Goal: Information Seeking & Learning: Compare options

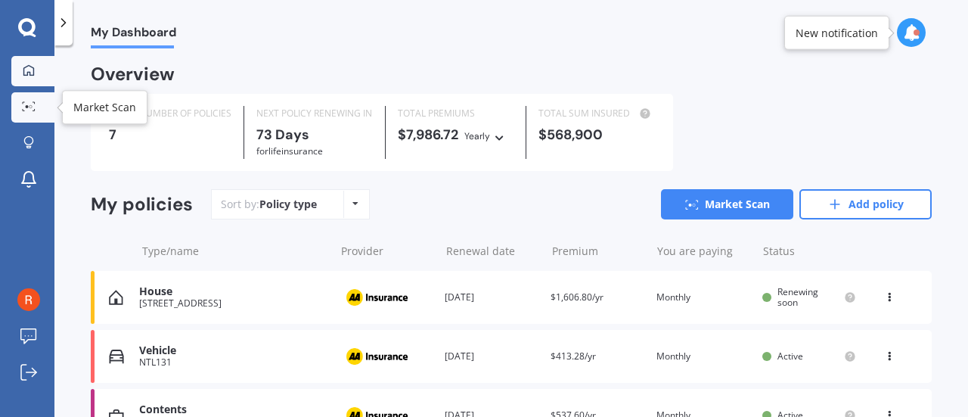
click at [29, 107] on icon at bounding box center [29, 106] width 14 height 10
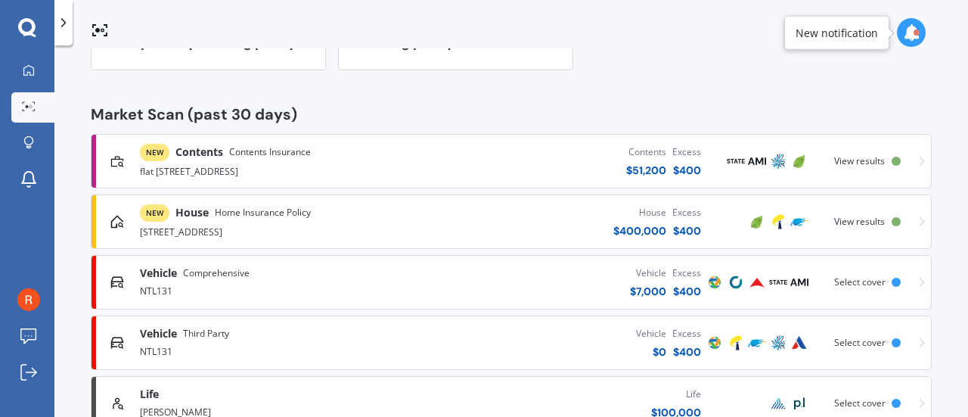
scroll to position [227, 0]
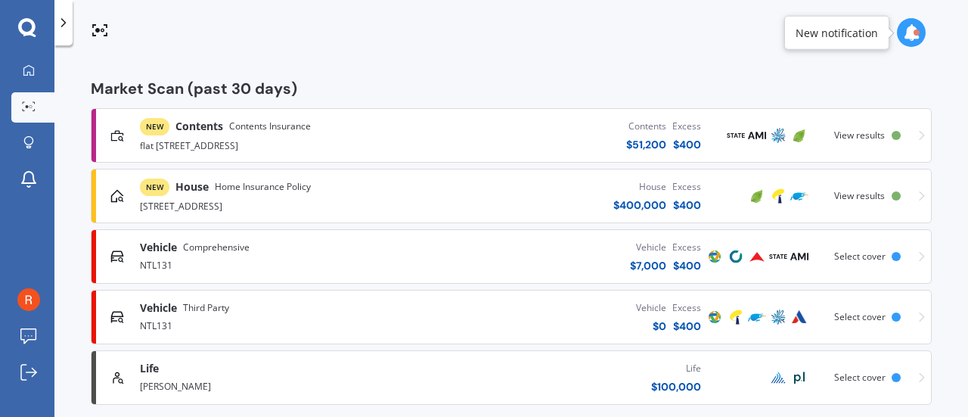
click at [300, 191] on span "Home Insurance Policy" at bounding box center [263, 186] width 96 height 15
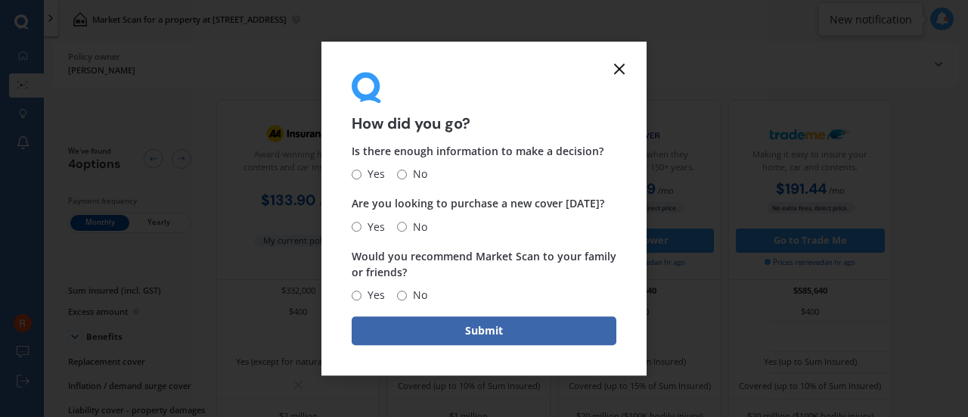
click at [614, 73] on icon at bounding box center [620, 69] width 18 height 18
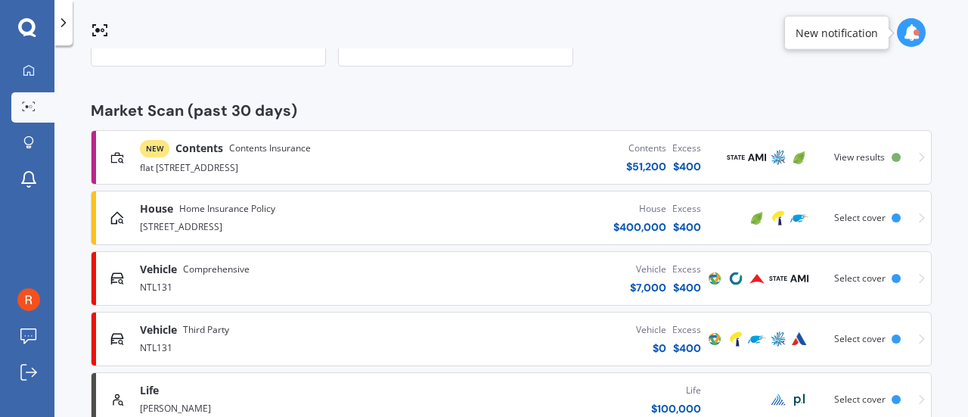
scroll to position [227, 0]
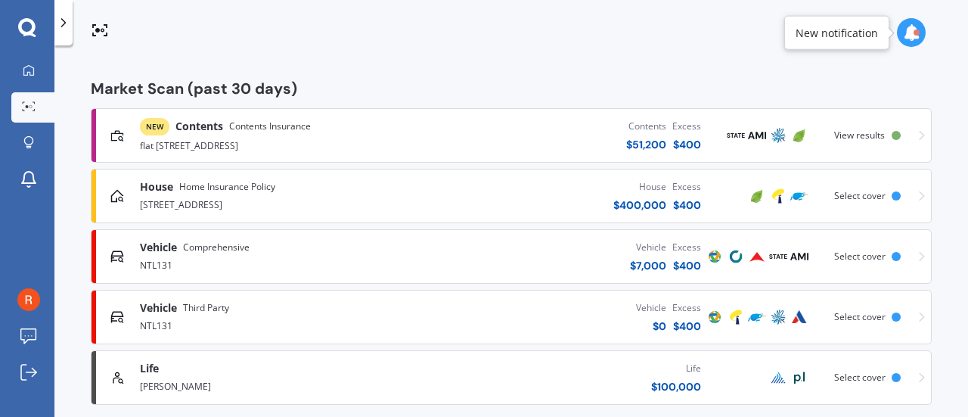
click at [242, 131] on span "Contents Insurance" at bounding box center [270, 126] width 82 height 15
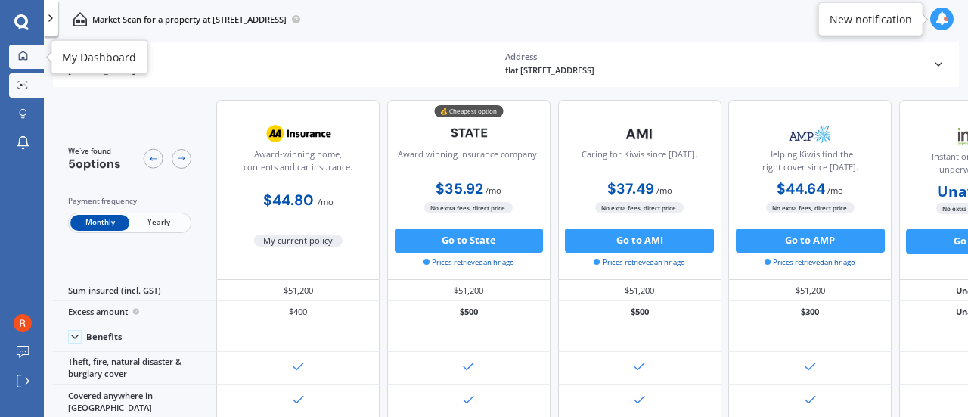
click at [22, 53] on icon at bounding box center [23, 56] width 10 height 10
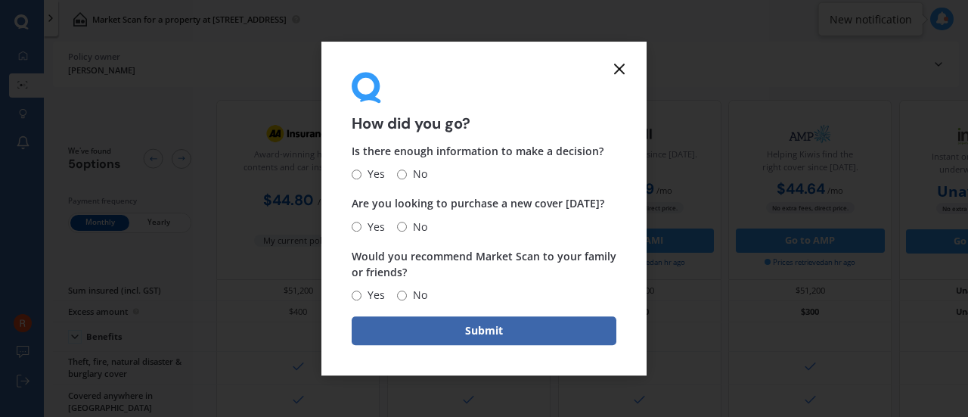
click at [616, 70] on icon at bounding box center [620, 69] width 18 height 18
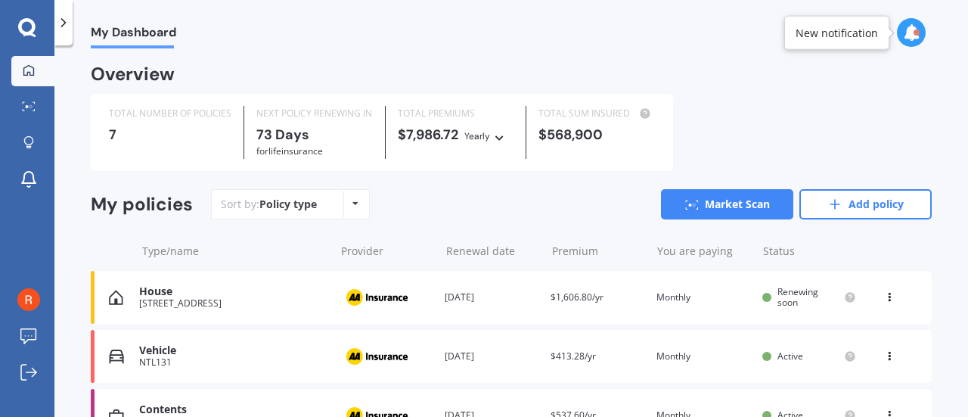
scroll to position [76, 0]
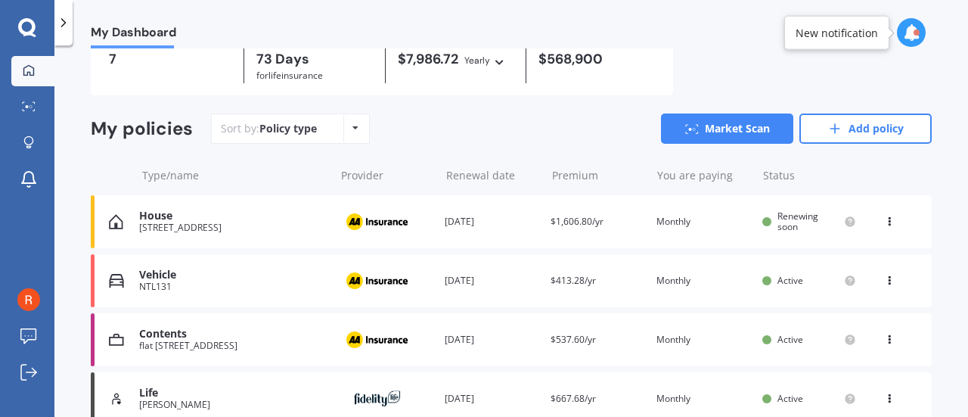
click at [251, 333] on div "Contents" at bounding box center [233, 334] width 188 height 13
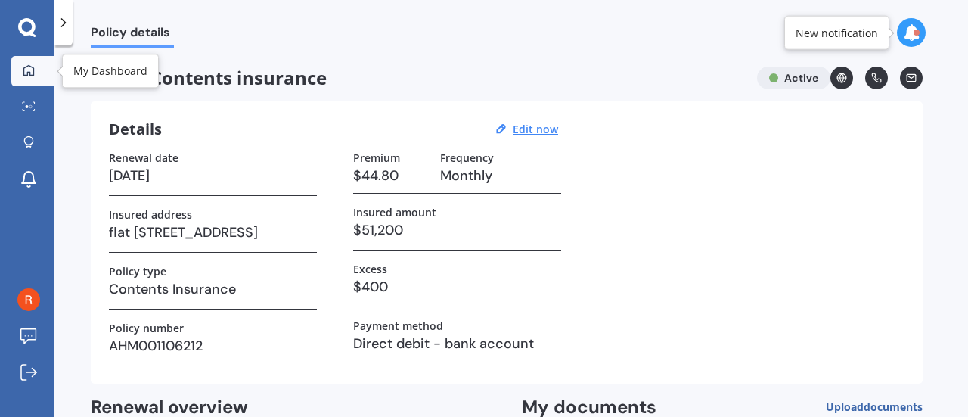
click at [20, 72] on div at bounding box center [28, 71] width 23 height 14
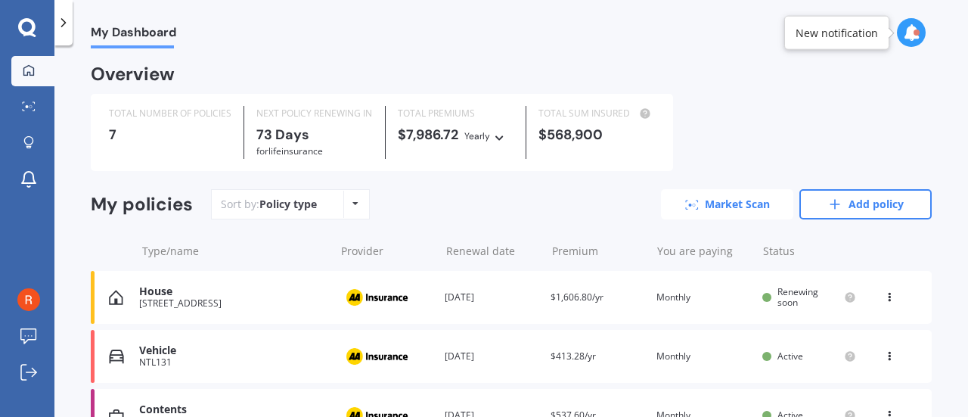
click at [711, 203] on link "Market Scan" at bounding box center [727, 204] width 132 height 30
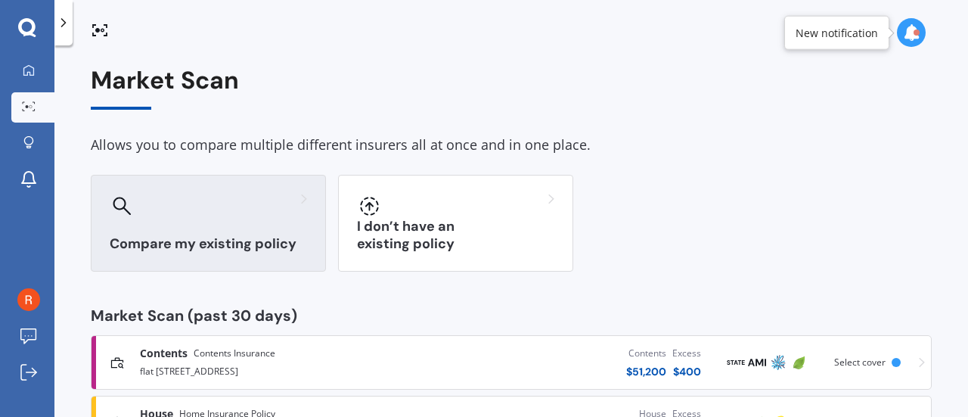
click at [185, 231] on div "Compare my existing policy" at bounding box center [208, 223] width 235 height 97
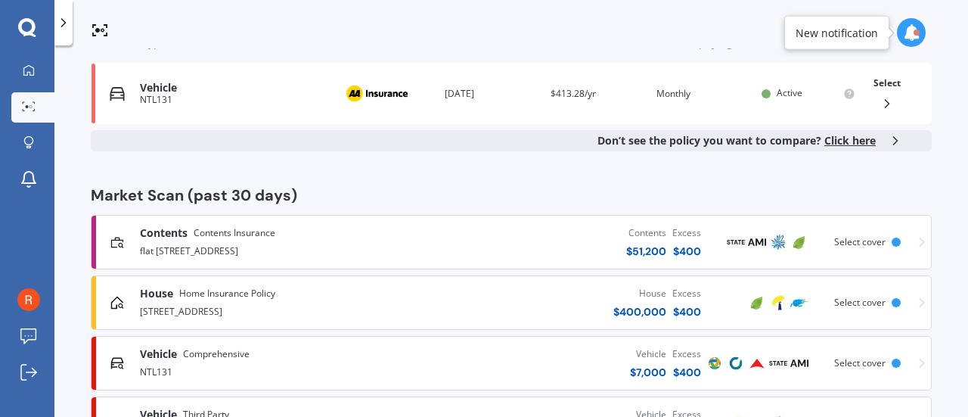
scroll to position [303, 0]
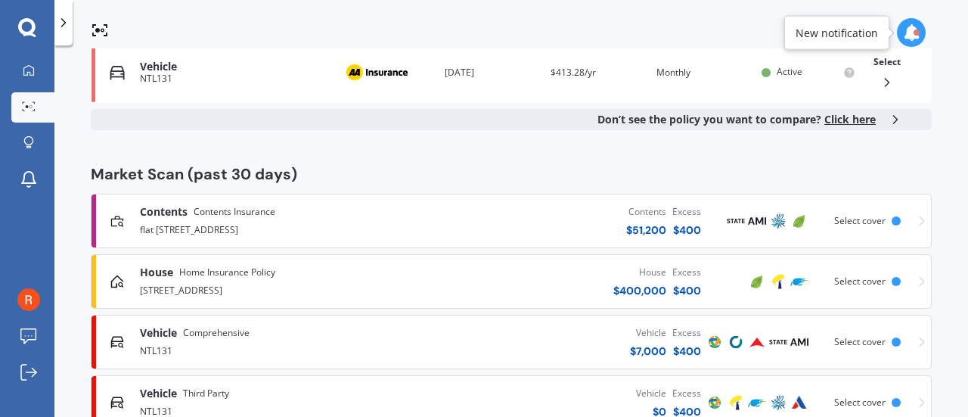
click at [357, 221] on div "flat [STREET_ADDRESS]" at bounding box center [273, 228] width 267 height 18
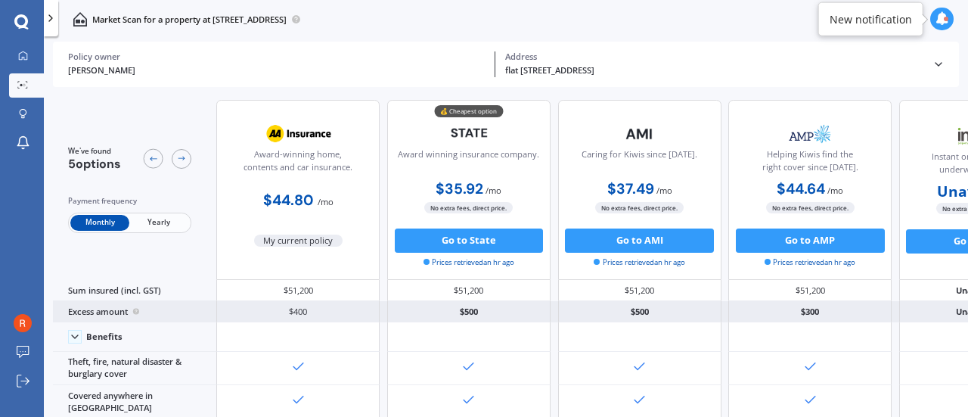
click at [169, 314] on div "Excess amount" at bounding box center [134, 311] width 163 height 21
click at [91, 310] on div "Excess amount" at bounding box center [134, 311] width 163 height 21
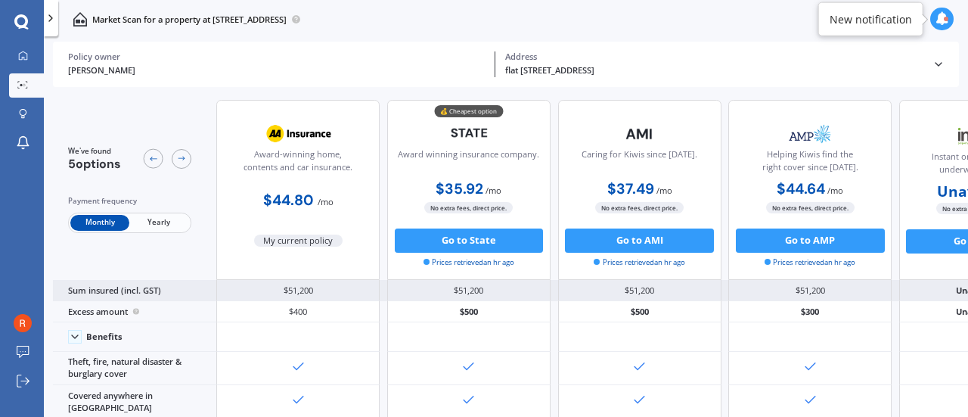
click at [497, 298] on div "$51,200" at bounding box center [468, 290] width 163 height 21
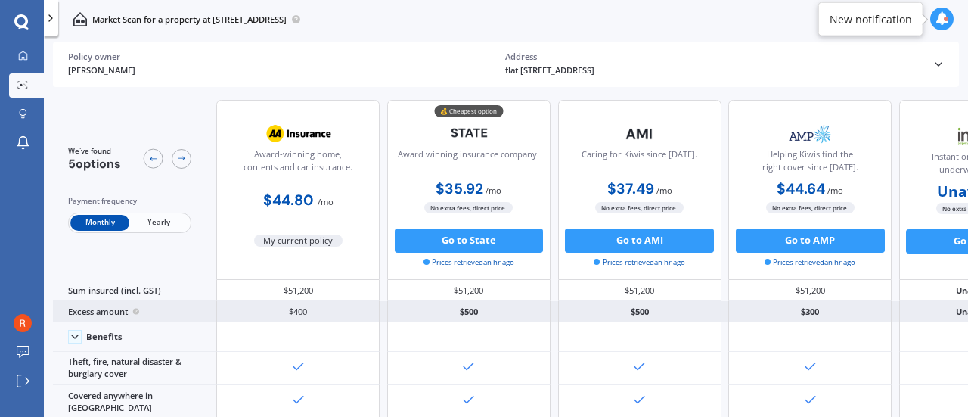
click at [478, 311] on div "$500" at bounding box center [468, 311] width 163 height 21
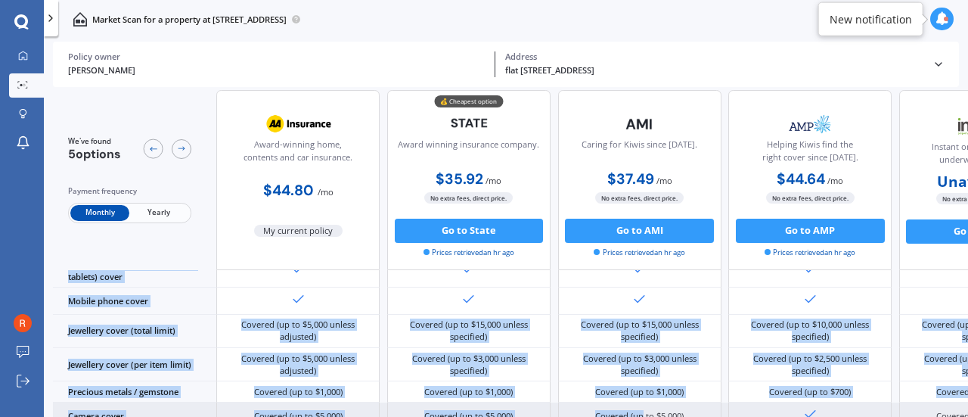
drag, startPoint x: 586, startPoint y: 412, endPoint x: 622, endPoint y: 397, distance: 38.4
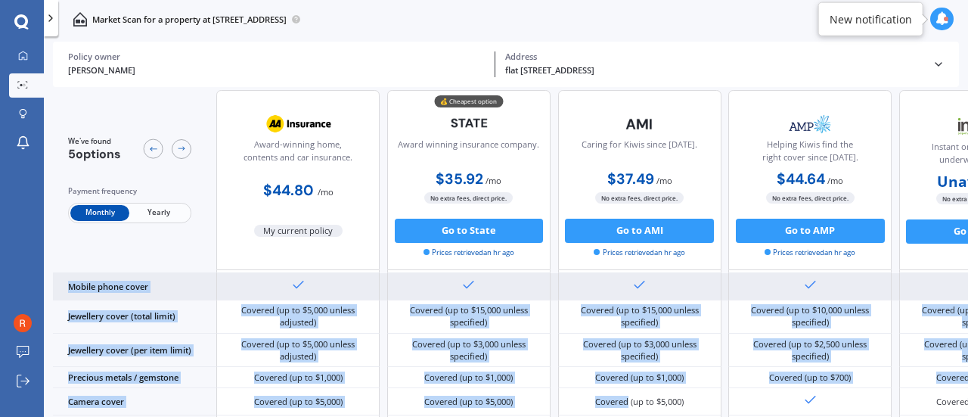
click at [537, 284] on div at bounding box center [468, 286] width 163 height 26
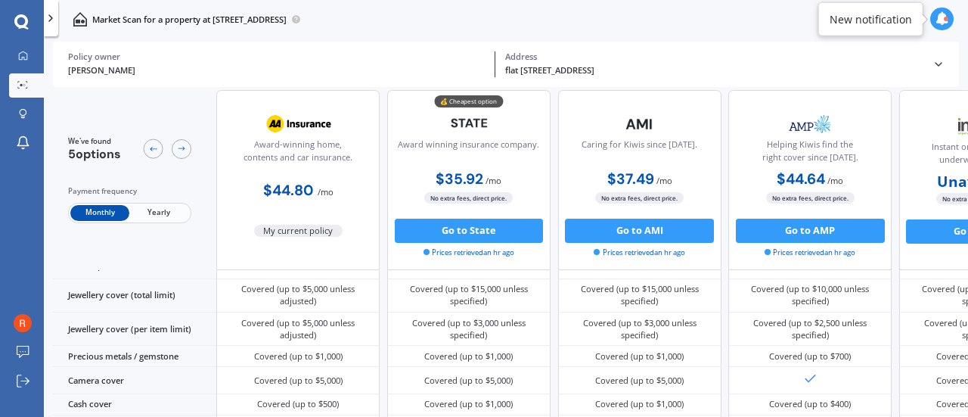
scroll to position [0, 0]
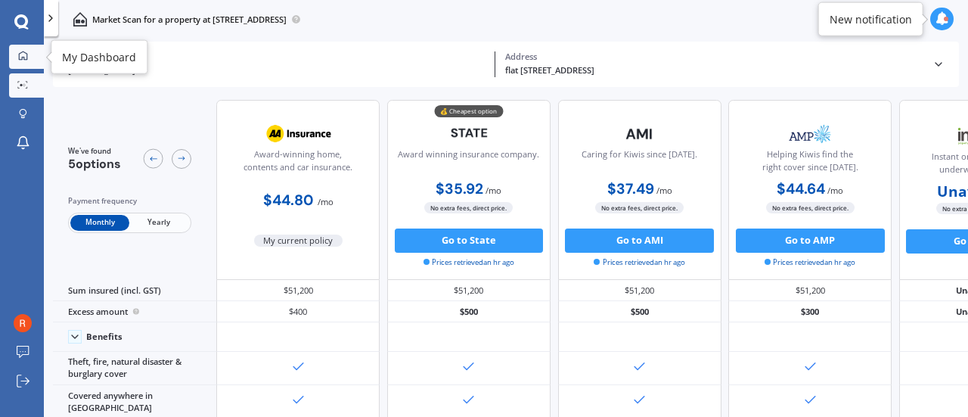
click at [17, 59] on div at bounding box center [23, 56] width 18 height 11
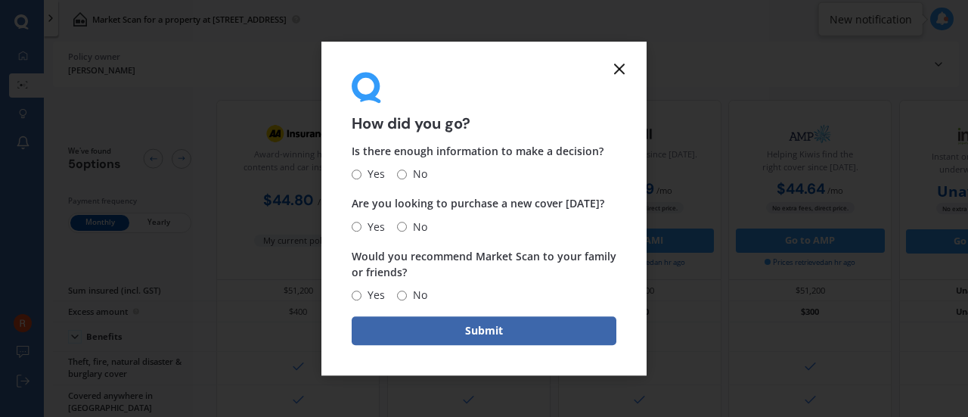
click at [403, 174] on input "No" at bounding box center [402, 174] width 10 height 10
radio input "true"
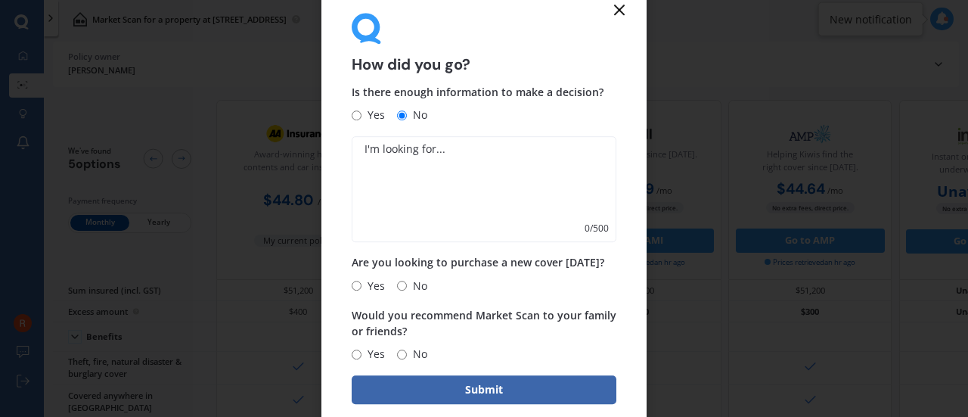
click at [419, 159] on textarea at bounding box center [484, 190] width 265 height 106
type textarea "I want to update excess and rescan."
click at [409, 284] on span "No" at bounding box center [417, 286] width 20 height 18
click at [407, 284] on input "No" at bounding box center [402, 286] width 10 height 10
radio input "true"
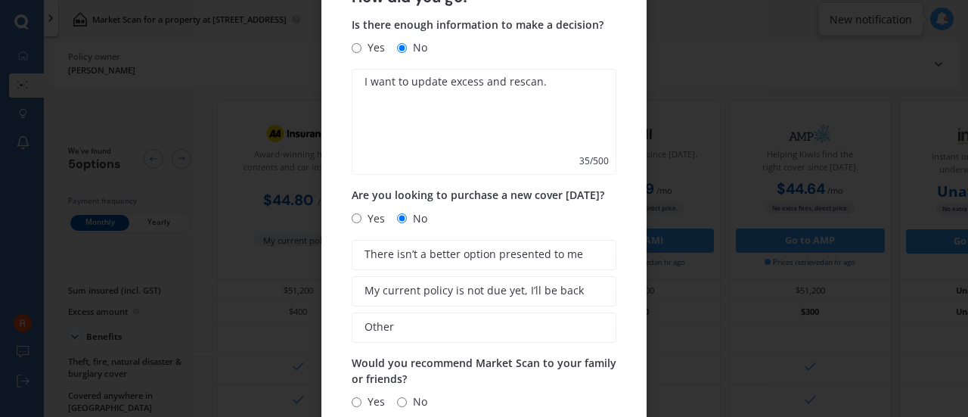
scroll to position [53, 0]
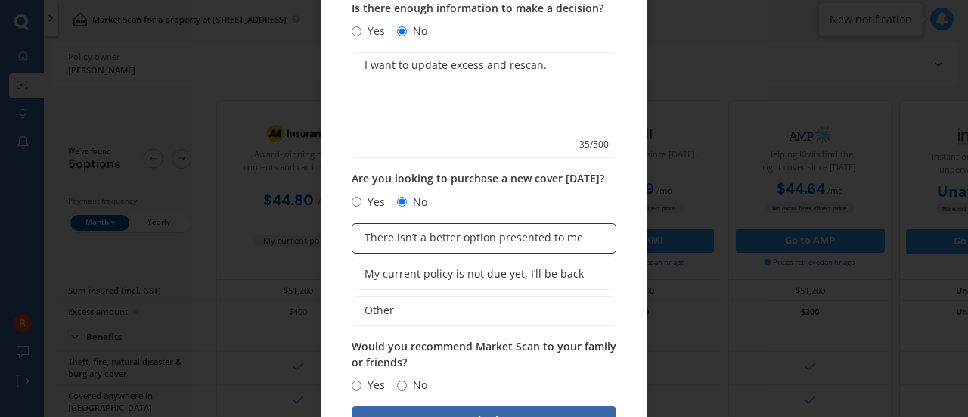
click at [478, 237] on span "There isn’t a better option presented to me" at bounding box center [474, 238] width 219 height 13
click at [0, 0] on input "There isn’t a better option presented to me" at bounding box center [0, 0] width 0 height 0
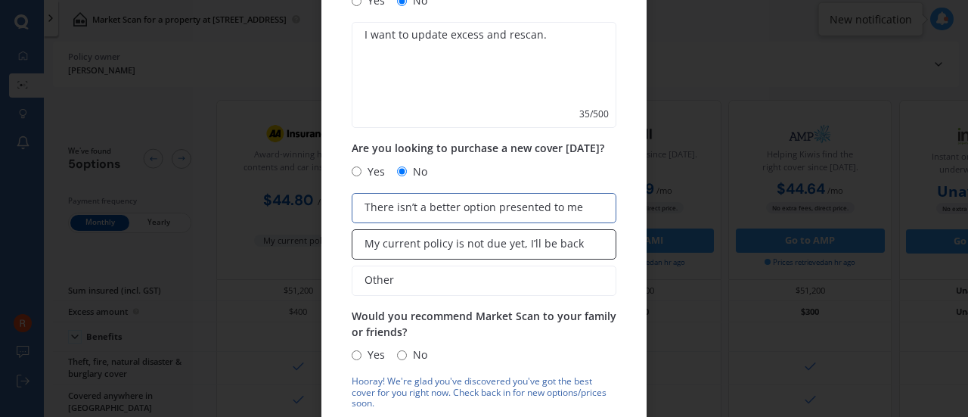
scroll to position [98, 0]
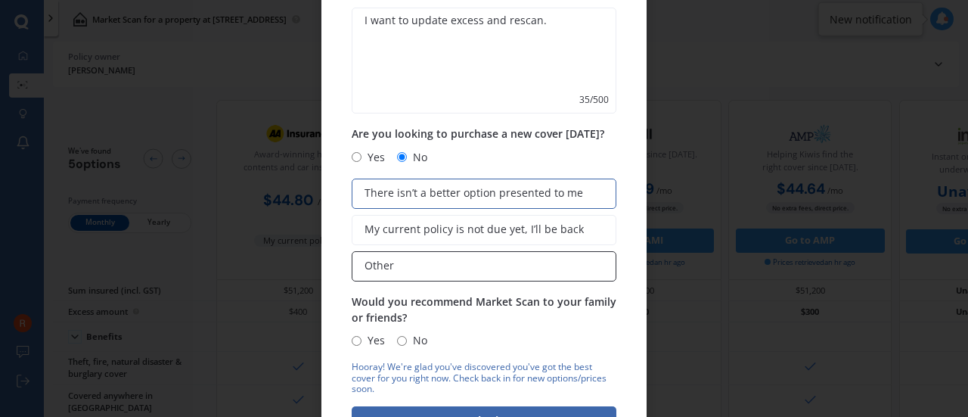
click at [397, 269] on label "Other" at bounding box center [484, 266] width 265 height 30
click at [0, 0] on input "Other" at bounding box center [0, 0] width 0 height 0
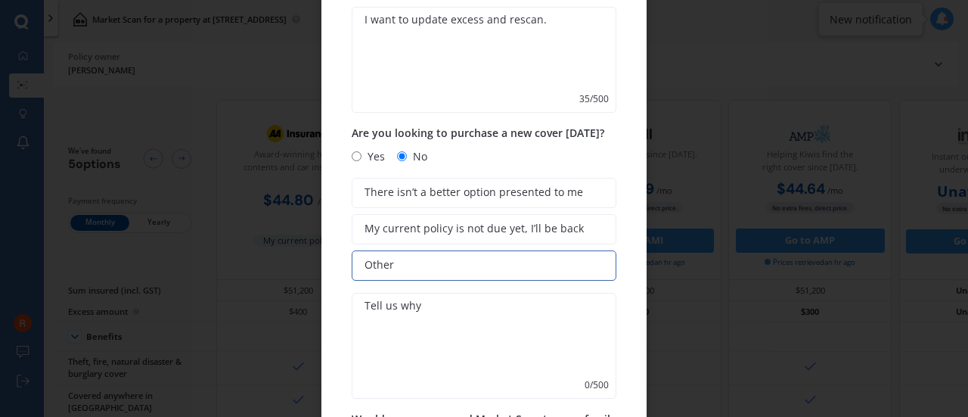
drag, startPoint x: 387, startPoint y: 311, endPoint x: 403, endPoint y: 311, distance: 15.1
click at [387, 311] on textarea at bounding box center [484, 346] width 265 height 106
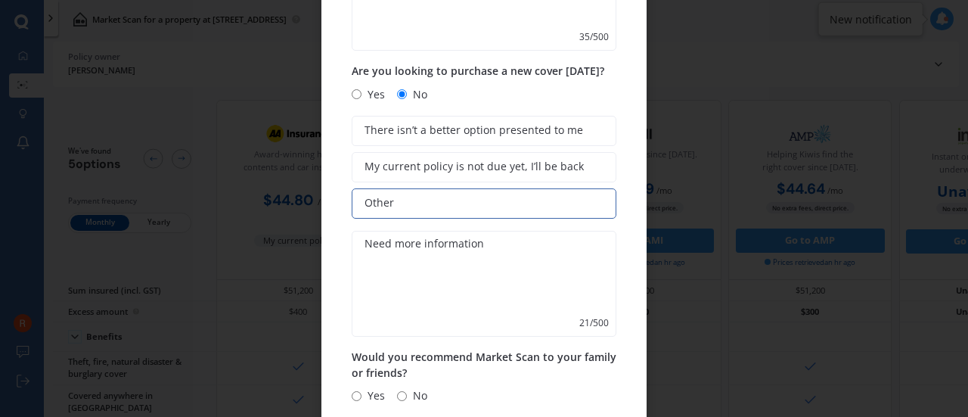
scroll to position [171, 0]
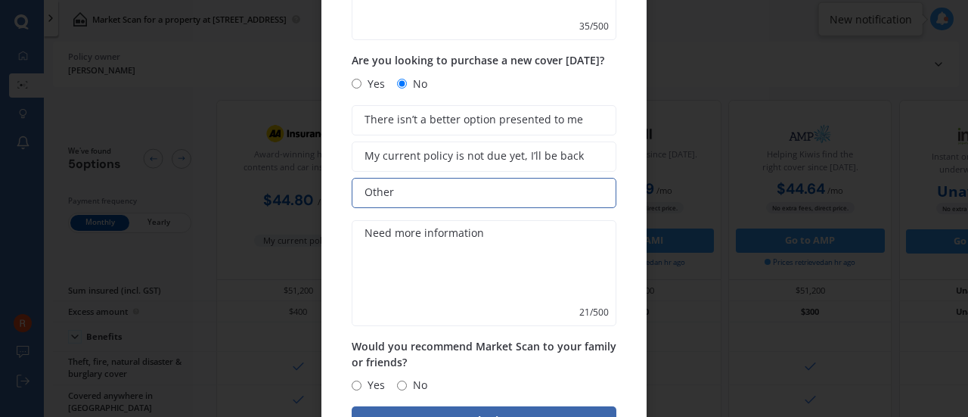
type textarea "Need more information"
click at [405, 385] on input "No" at bounding box center [402, 386] width 10 height 10
radio input "true"
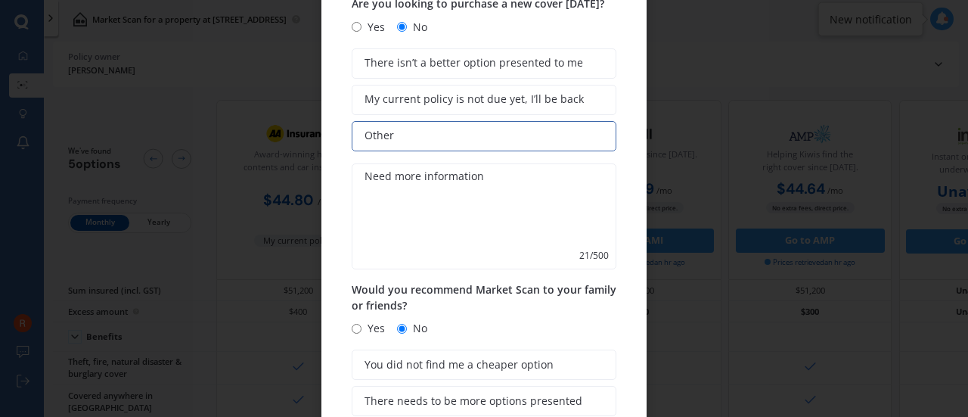
scroll to position [286, 0]
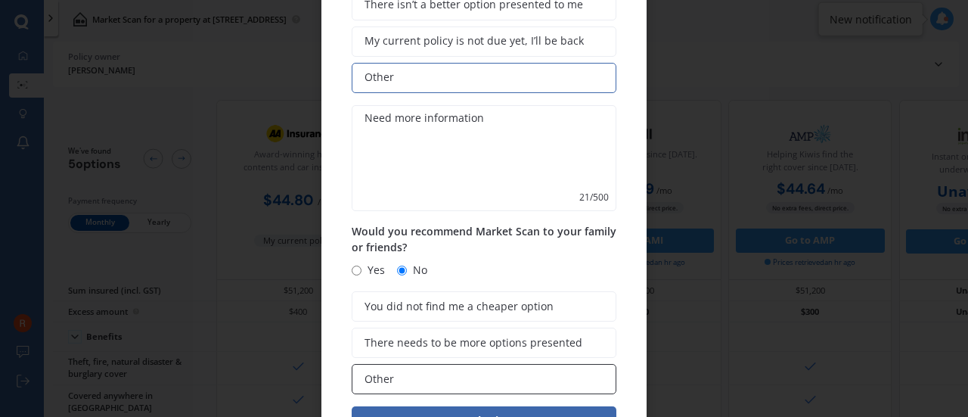
click at [410, 378] on label "Other" at bounding box center [484, 379] width 265 height 30
click at [0, 0] on input "Other" at bounding box center [0, 0] width 0 height 0
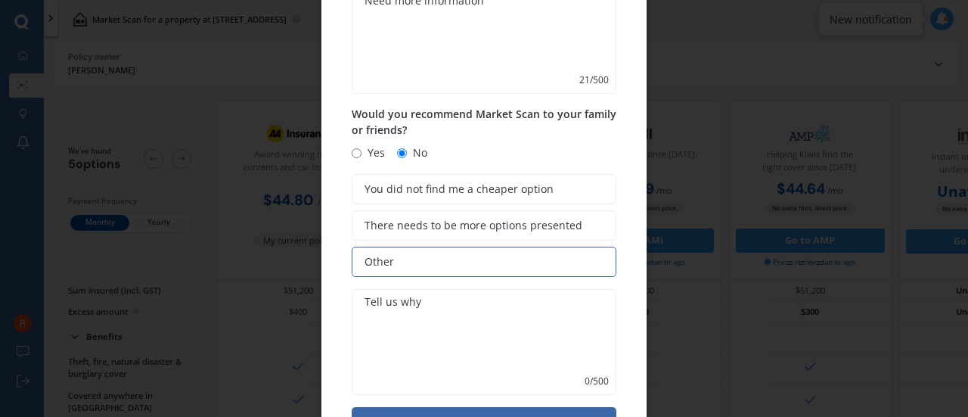
scroll to position [404, 0]
click at [409, 315] on textarea at bounding box center [484, 341] width 265 height 106
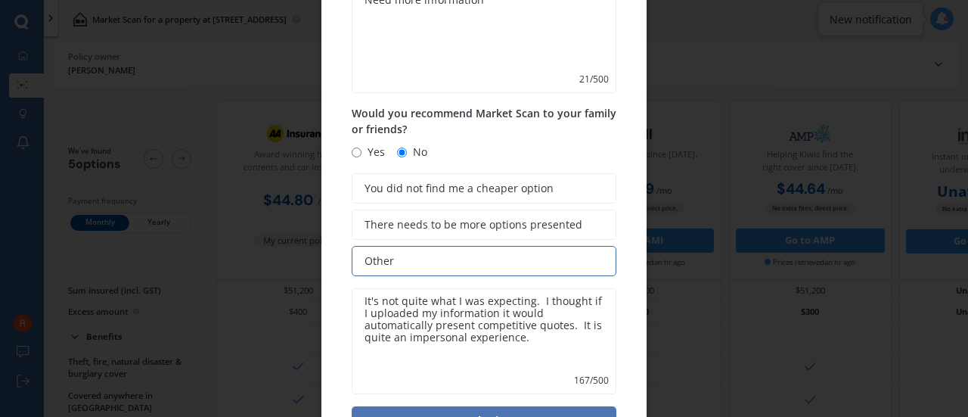
type textarea "It's not quite what I was expecting. I thought if I uploaded my information it …"
click at [487, 412] on button "Submit" at bounding box center [484, 420] width 265 height 29
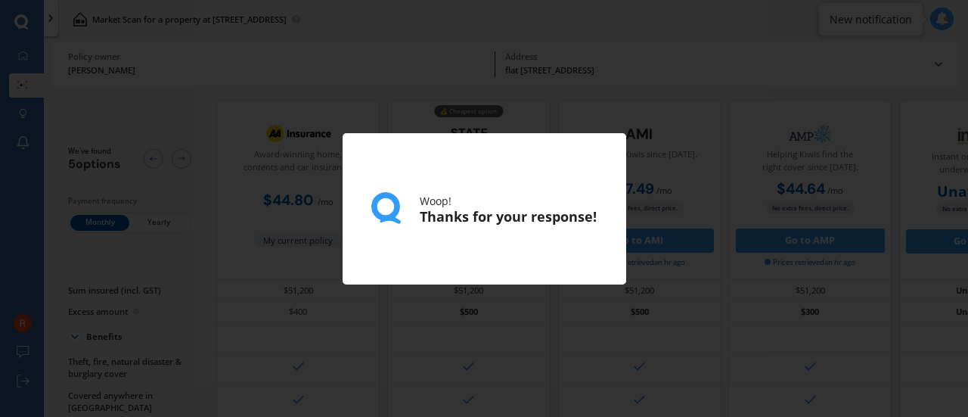
click at [207, 185] on div "Woop! Thanks for your response!" at bounding box center [484, 208] width 968 height 417
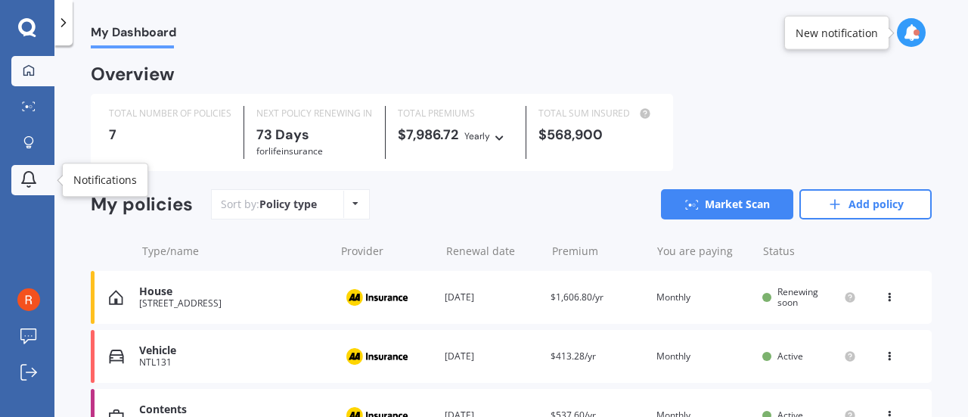
click at [30, 177] on icon at bounding box center [29, 179] width 18 height 18
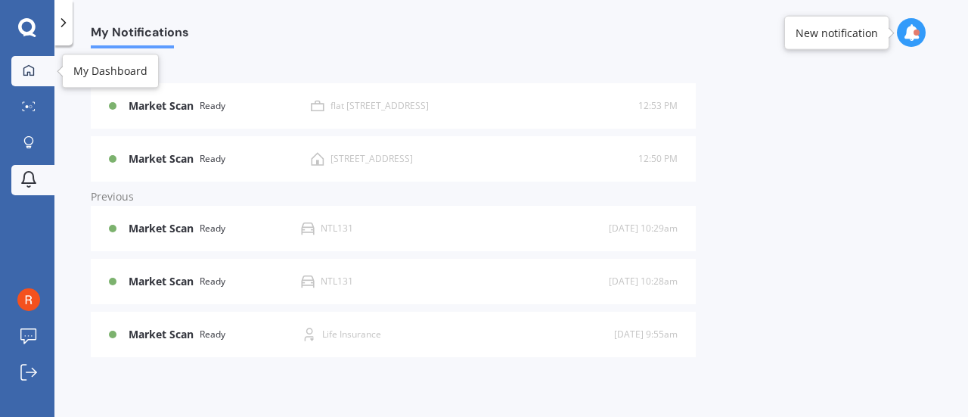
drag, startPoint x: 30, startPoint y: 67, endPoint x: 45, endPoint y: 76, distance: 17.0
click at [30, 67] on icon at bounding box center [29, 70] width 12 height 12
